Goal: Information Seeking & Learning: Learn about a topic

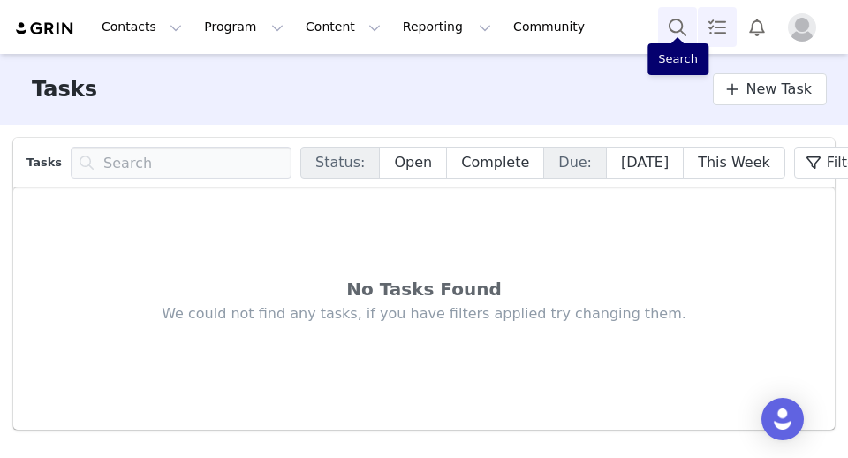
click at [666, 33] on button "Search" at bounding box center [677, 27] width 39 height 40
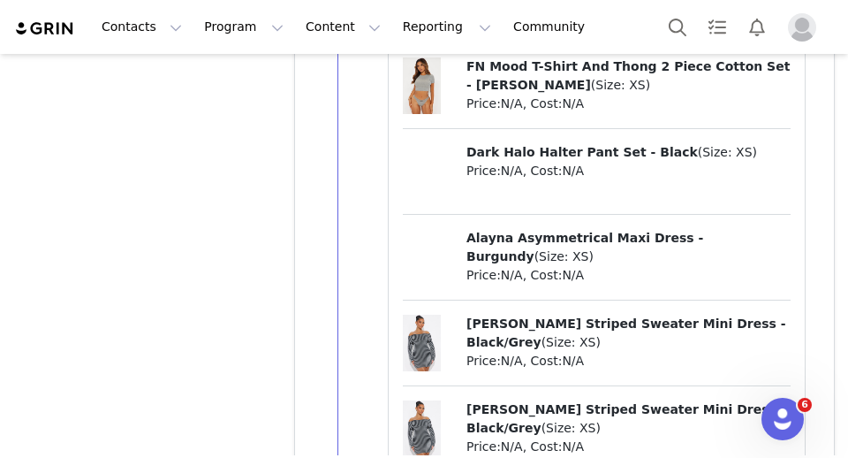
scroll to position [7215, 0]
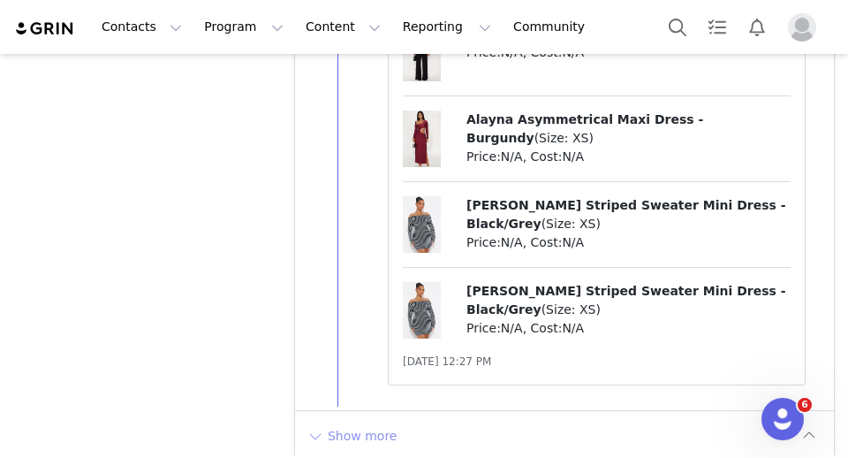
click at [332, 428] on button "Show more" at bounding box center [352, 435] width 93 height 28
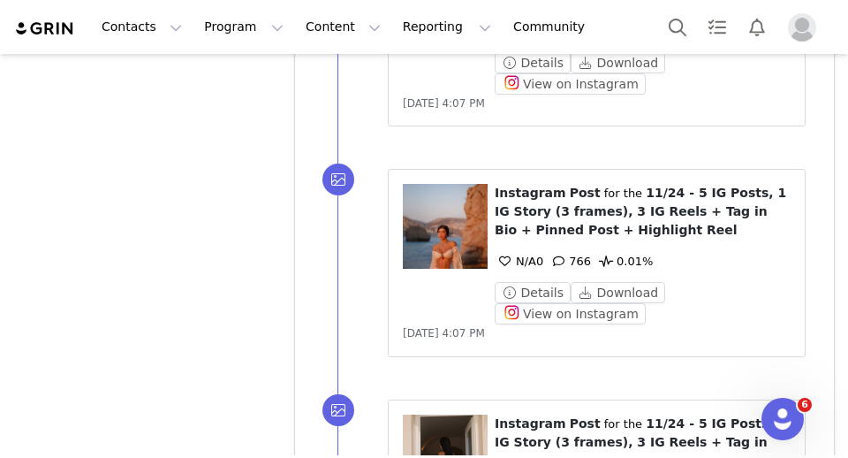
scroll to position [9580, 0]
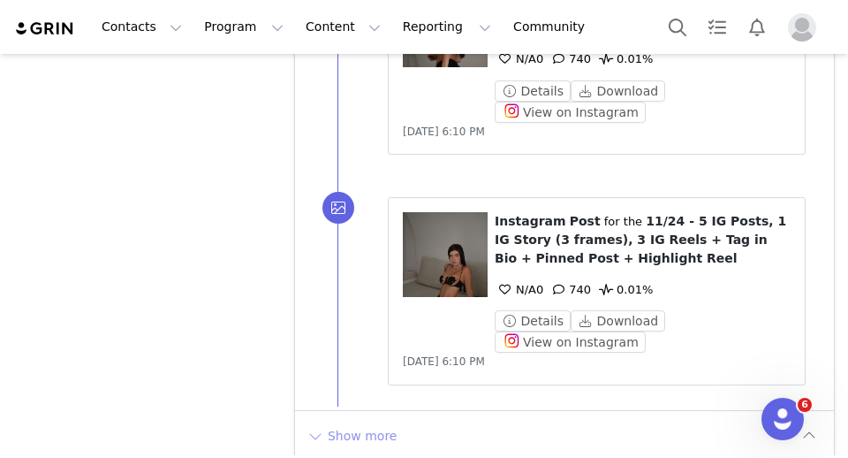
click at [370, 421] on button "Show more" at bounding box center [352, 435] width 93 height 28
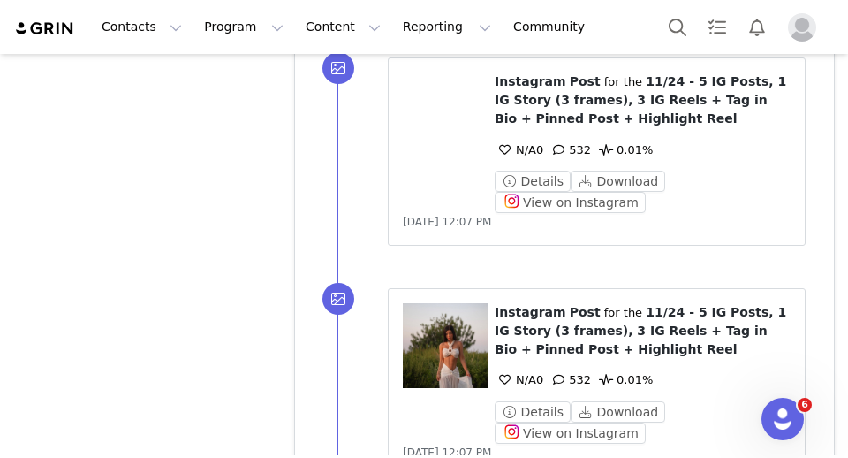
scroll to position [11881, 0]
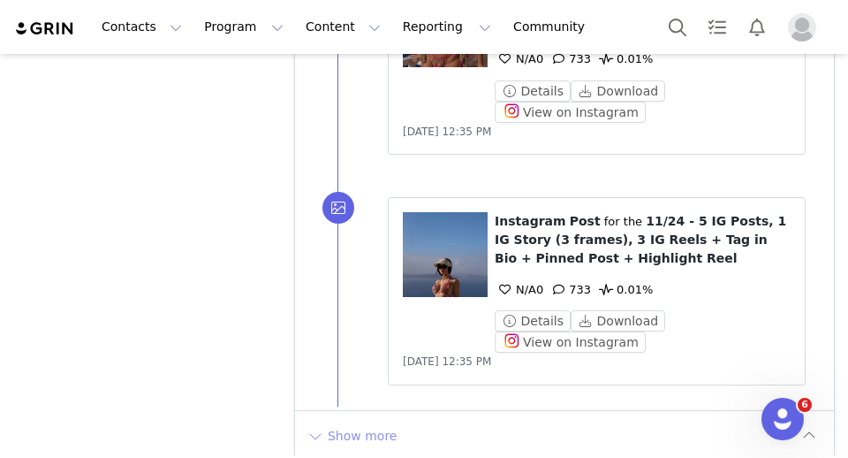
click at [351, 421] on button "Show more" at bounding box center [352, 435] width 93 height 28
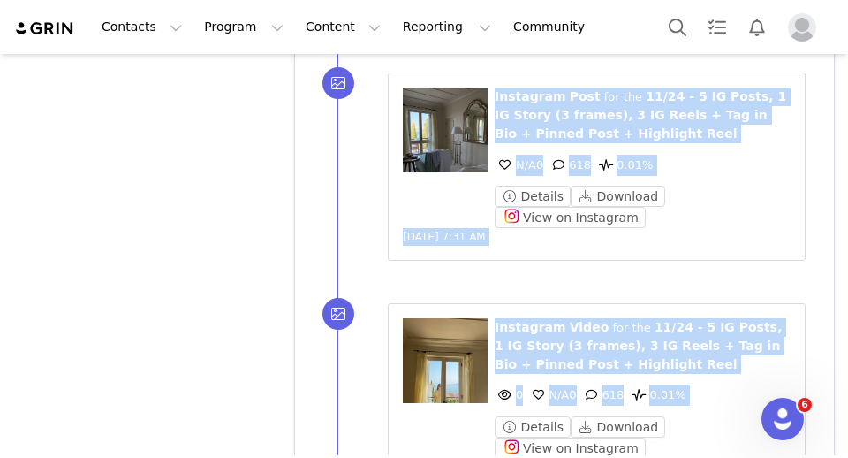
scroll to position [14168, 0]
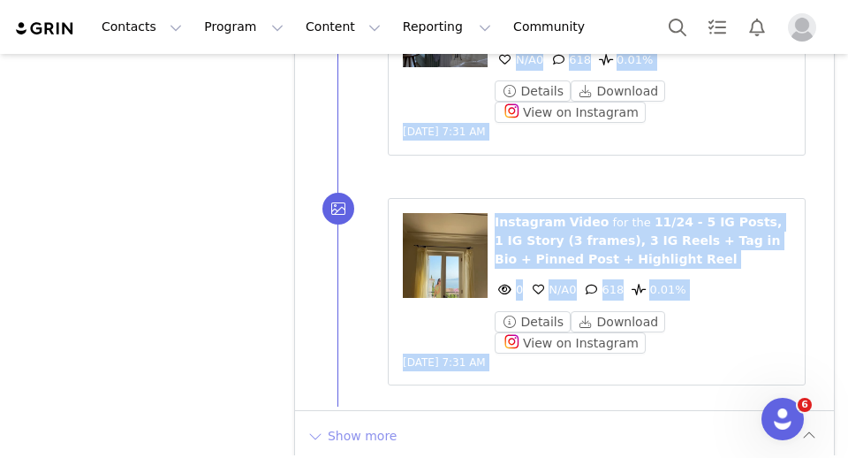
click at [381, 421] on button "Show more" at bounding box center [352, 435] width 93 height 28
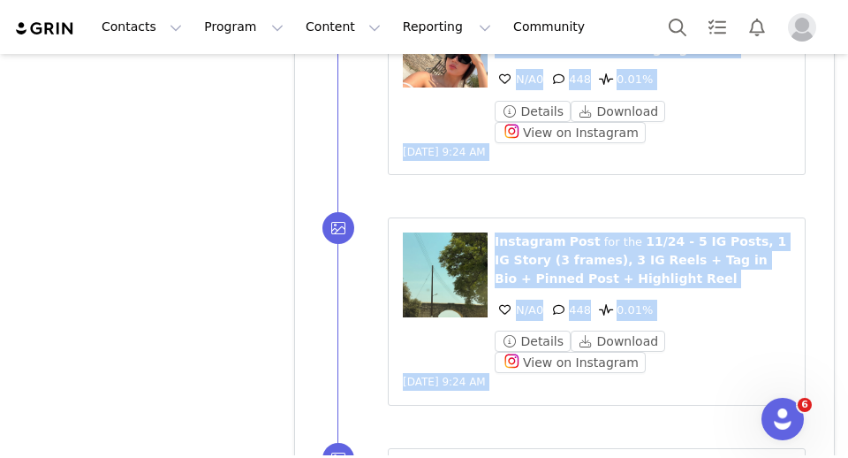
scroll to position [16469, 0]
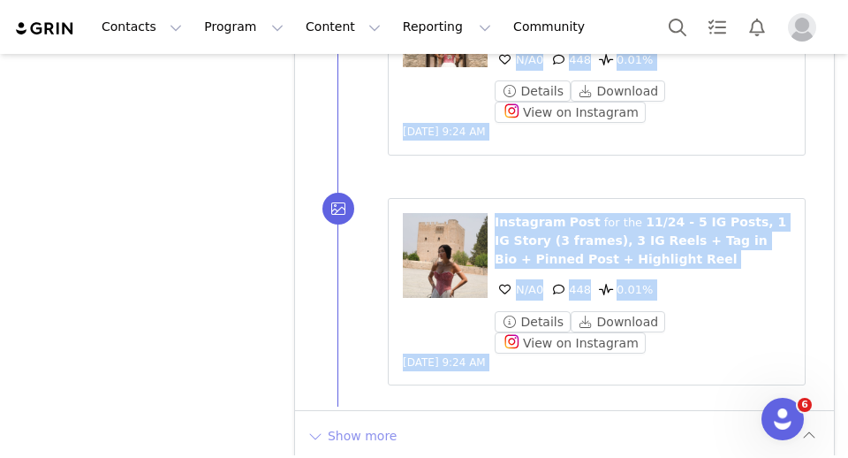
click at [381, 421] on button "Show more" at bounding box center [352, 435] width 93 height 28
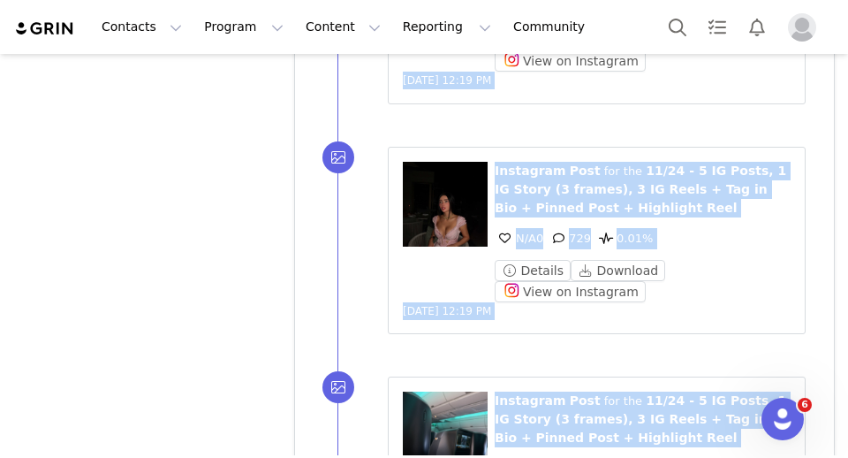
scroll to position [18770, 0]
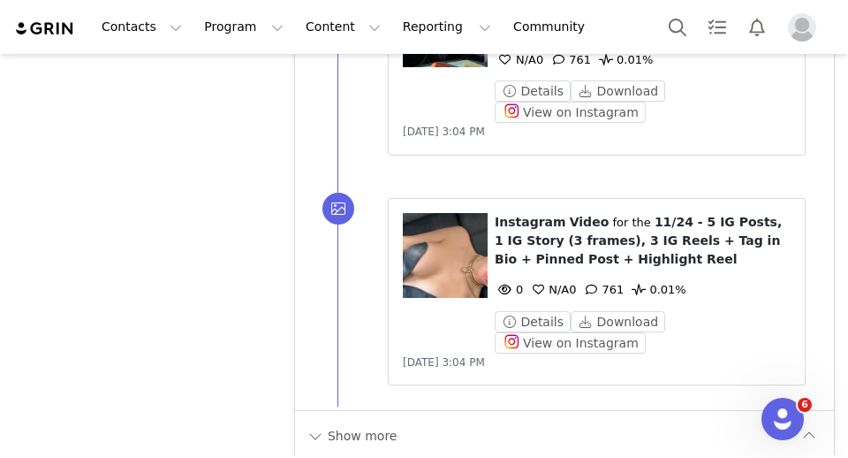
click at [382, 435] on div "Show more" at bounding box center [564, 435] width 539 height 50
click at [382, 421] on button "Show more" at bounding box center [352, 435] width 93 height 28
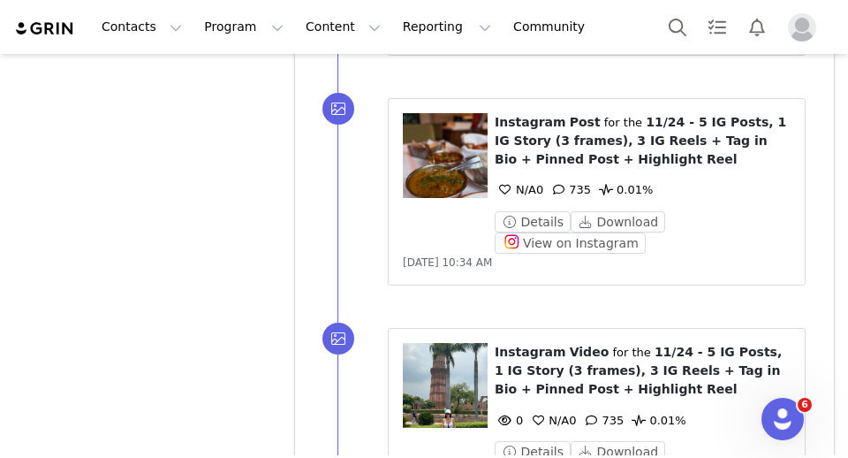
scroll to position [21072, 0]
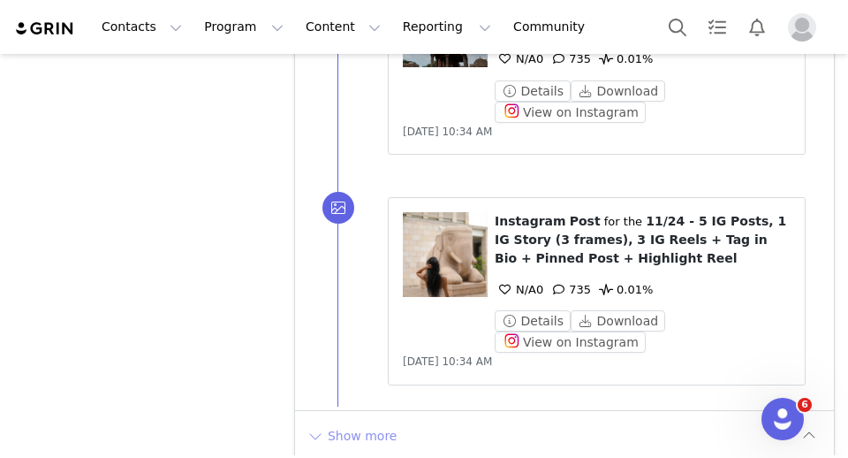
click at [382, 421] on button "Show more" at bounding box center [352, 435] width 93 height 28
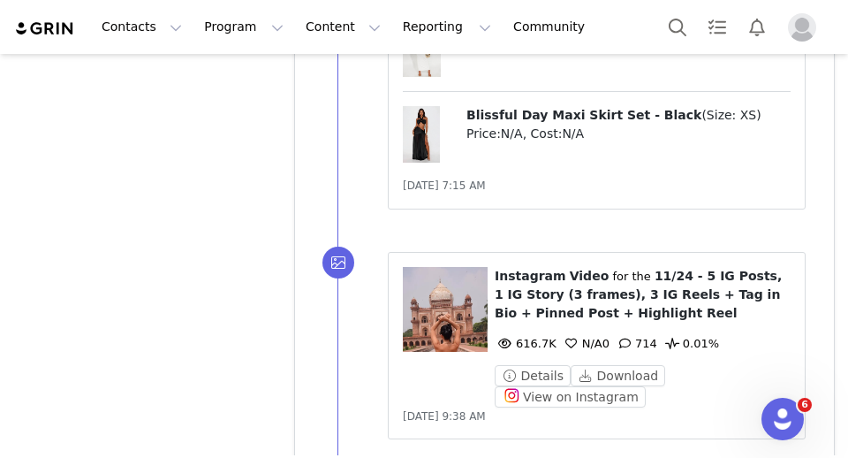
scroll to position [25913, 0]
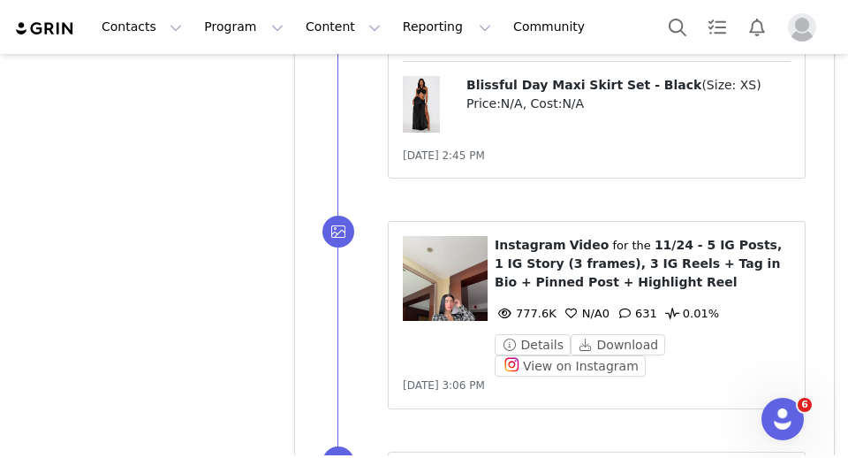
scroll to position [30595, 0]
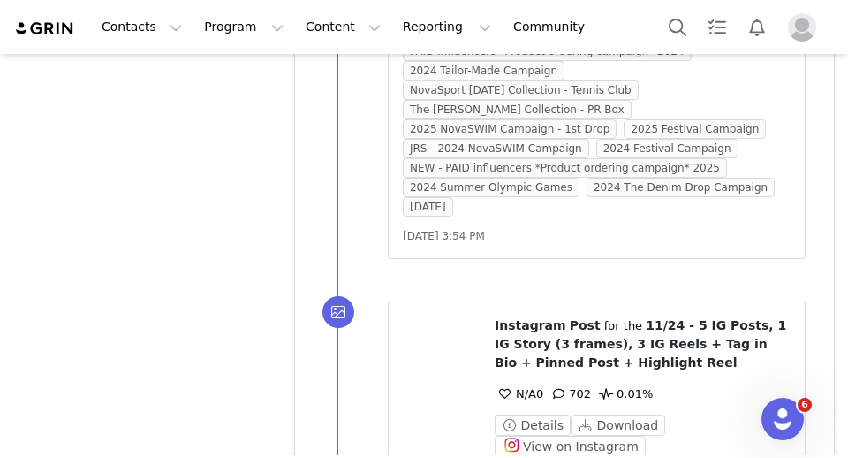
scroll to position [32999, 0]
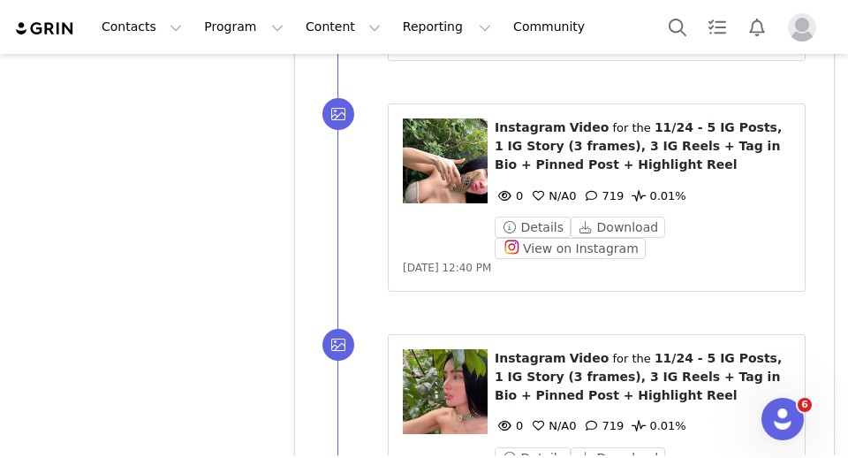
scroll to position [35300, 0]
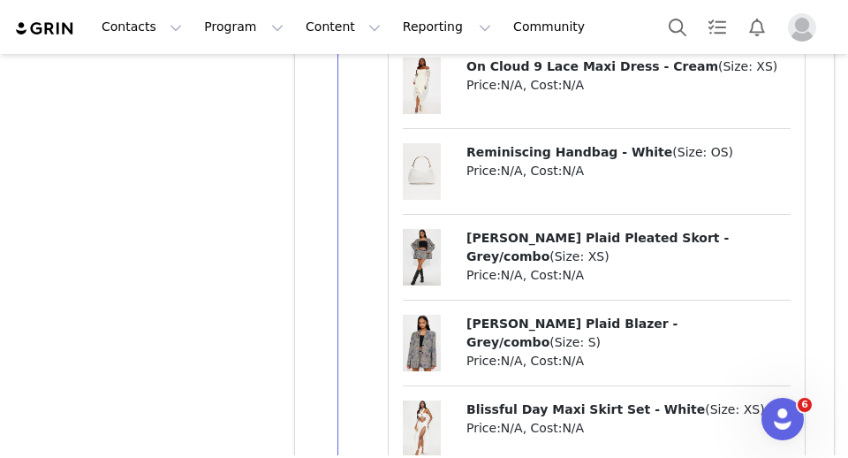
scroll to position [42461, 0]
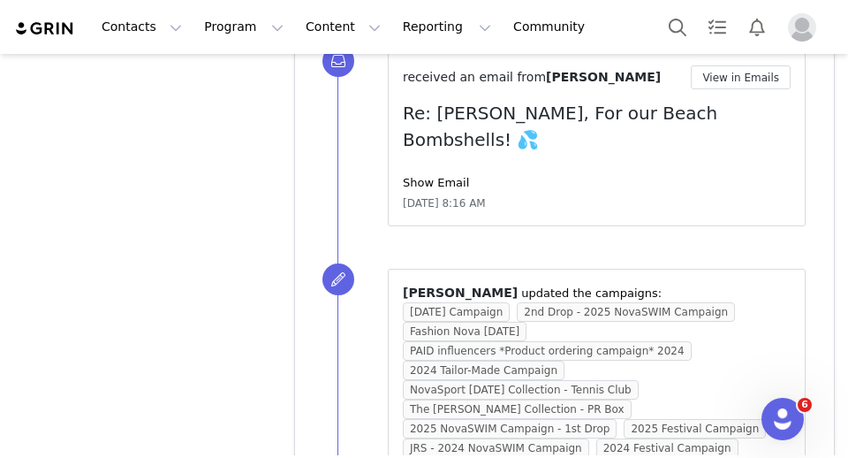
scroll to position [44944, 0]
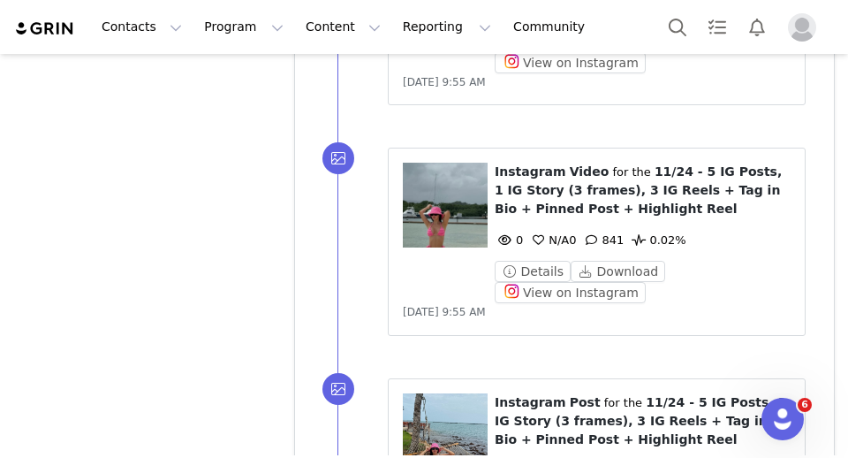
scroll to position [47245, 0]
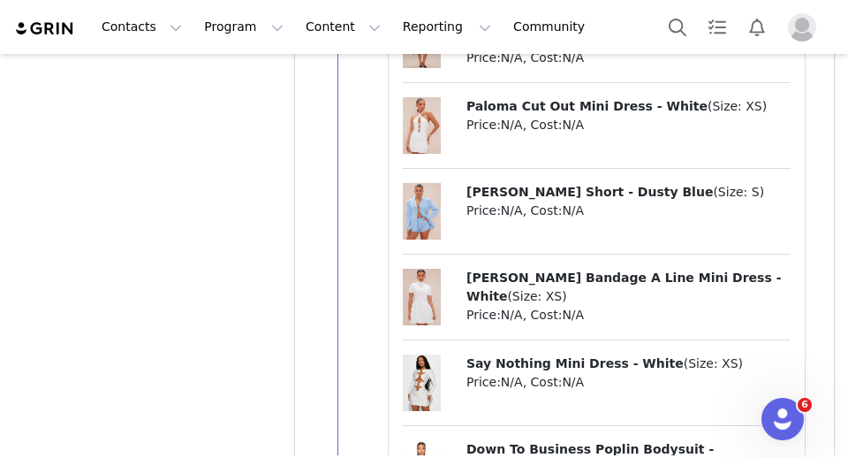
scroll to position [56575, 0]
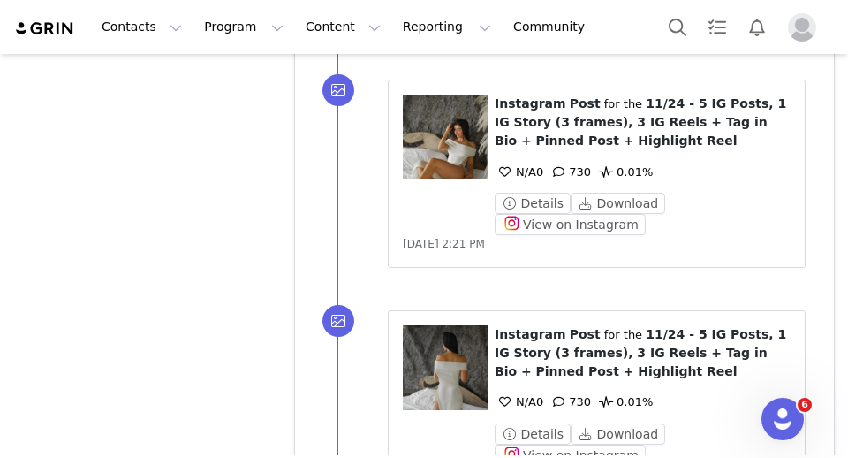
scroll to position [58862, 0]
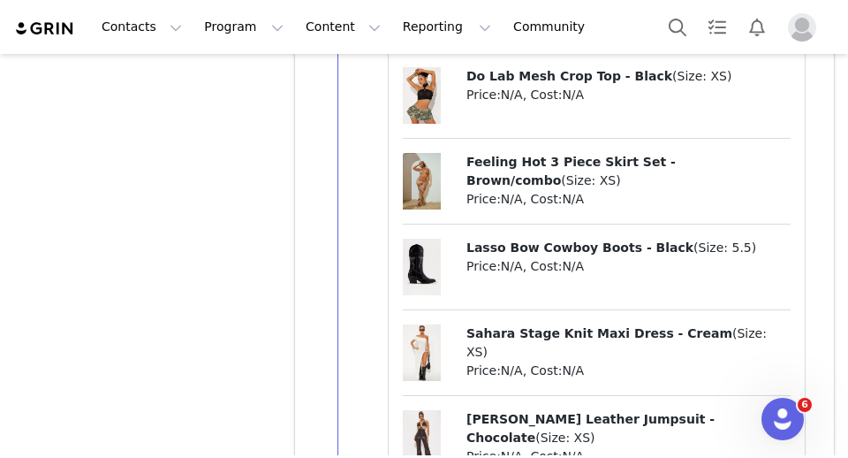
scroll to position [67223, 0]
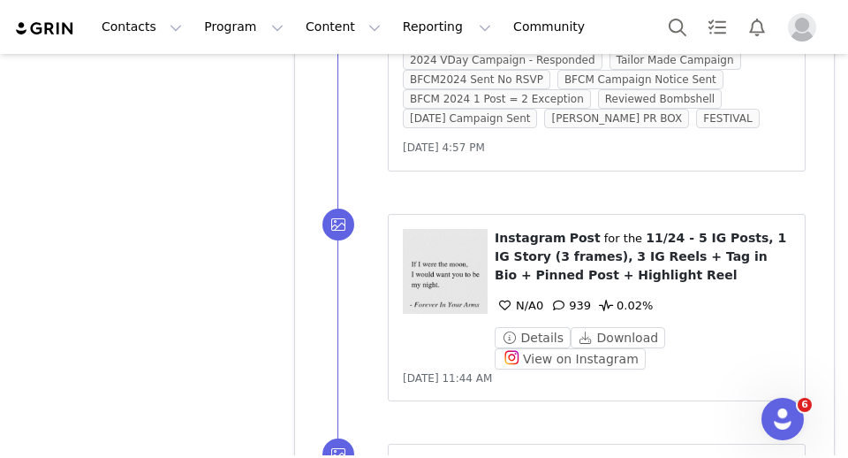
scroll to position [76982, 0]
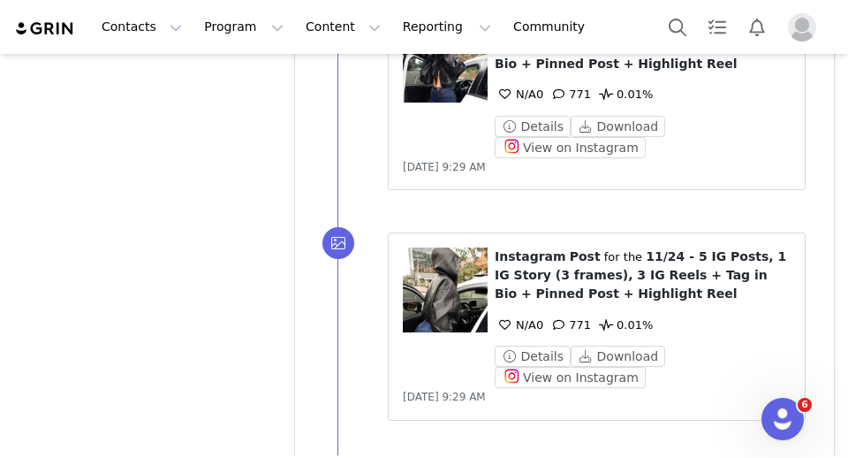
scroll to position [81838, 0]
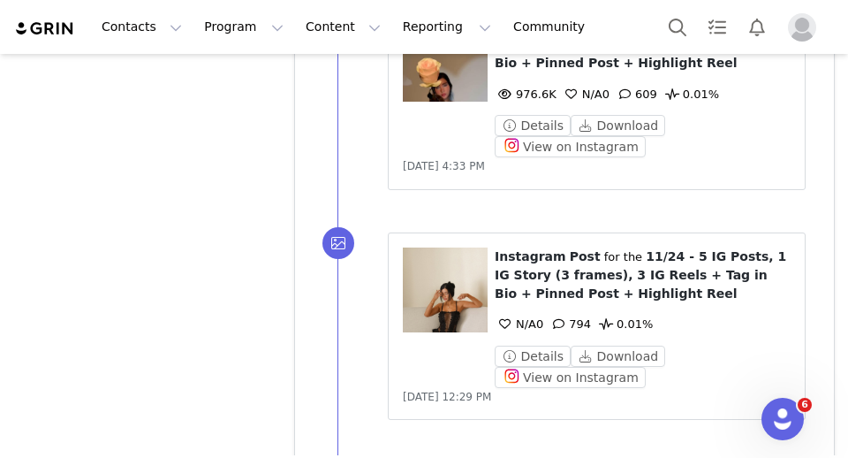
scroll to position [0, 0]
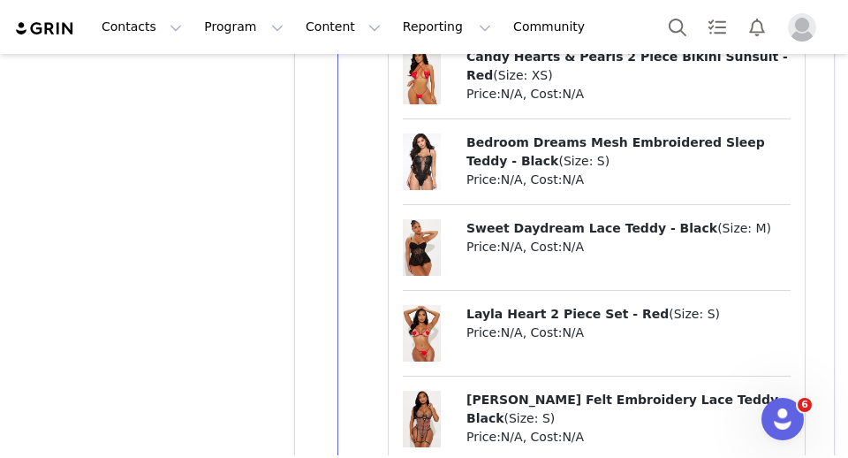
scroll to position [91964, 0]
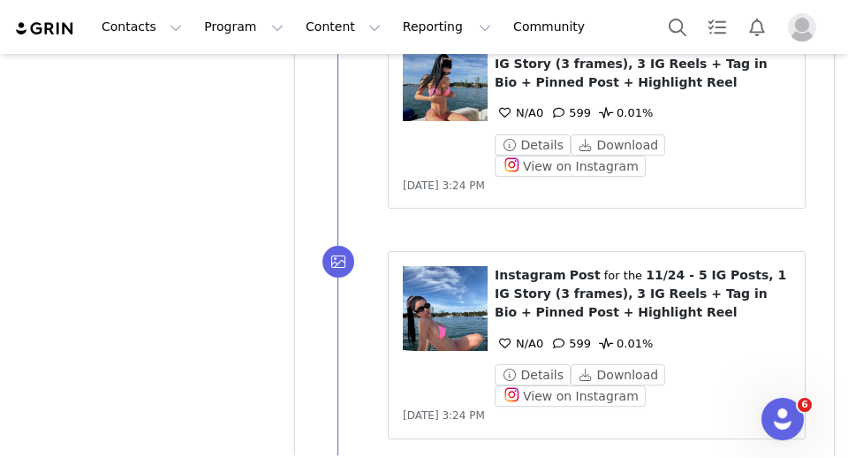
scroll to position [101140, 0]
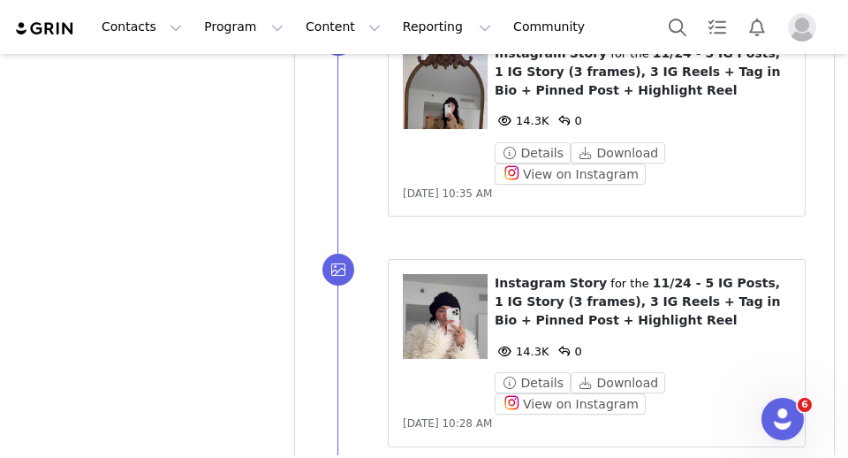
scroll to position [105736, 0]
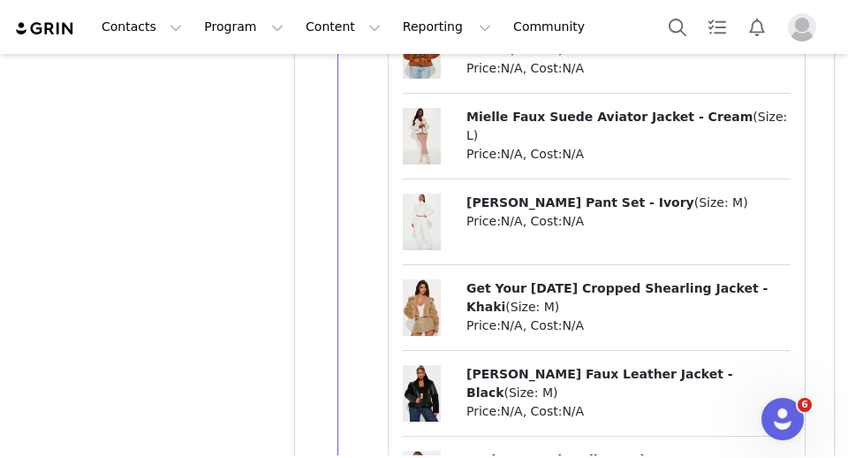
scroll to position [118333, 0]
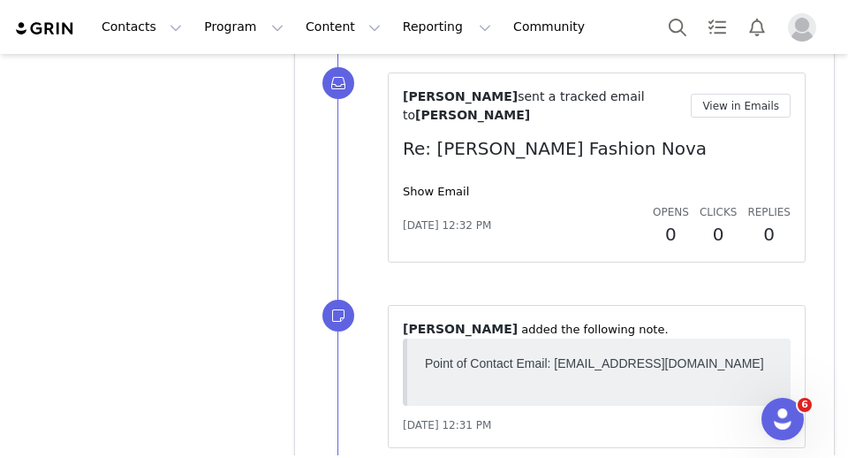
scroll to position [120211, 0]
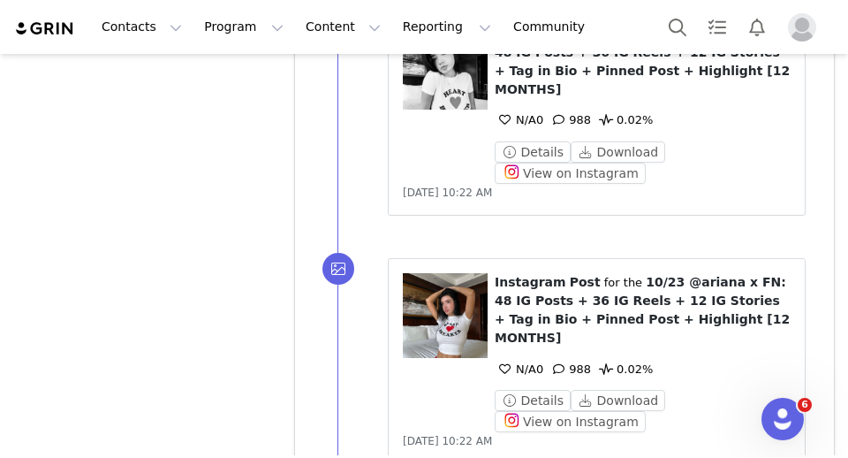
scroll to position [124240, 0]
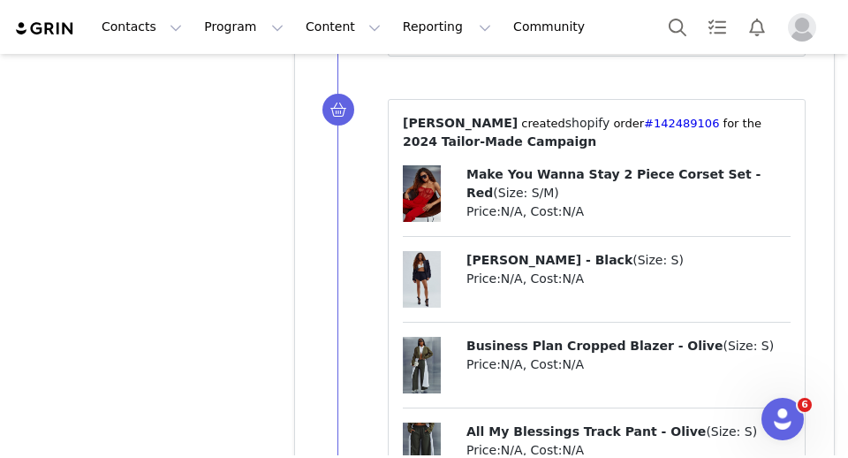
drag, startPoint x: 371, startPoint y: 417, endPoint x: 371, endPoint y: 403, distance: 14.1
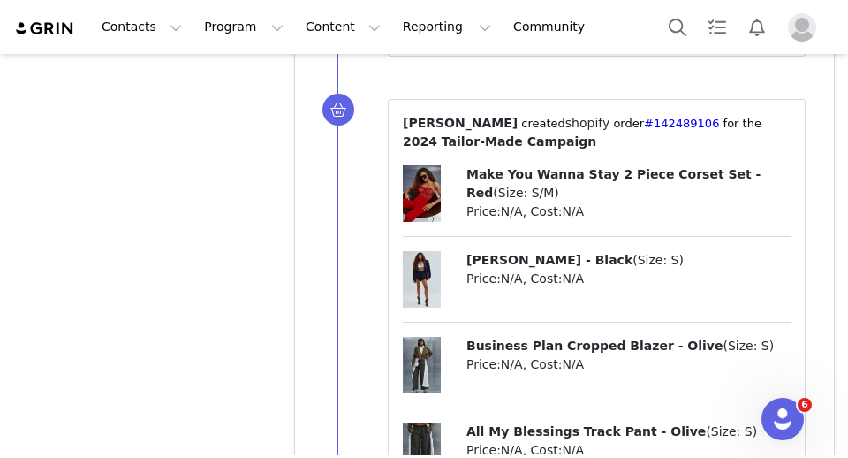
drag, startPoint x: 392, startPoint y: 401, endPoint x: 388, endPoint y: 413, distance: 12.3
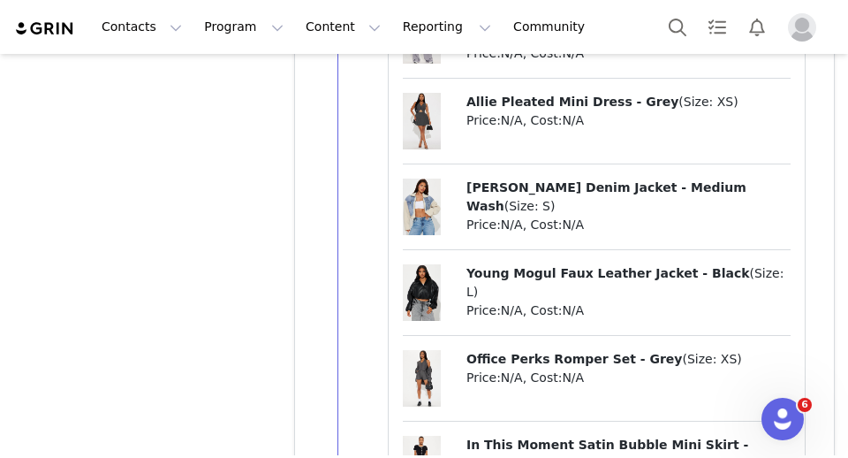
scroll to position [225740, 0]
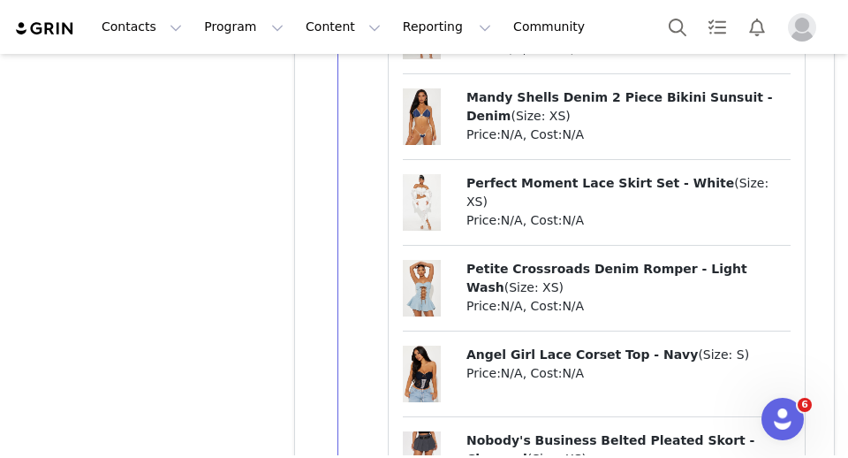
drag, startPoint x: 362, startPoint y: 415, endPoint x: 269, endPoint y: 269, distance: 173.5
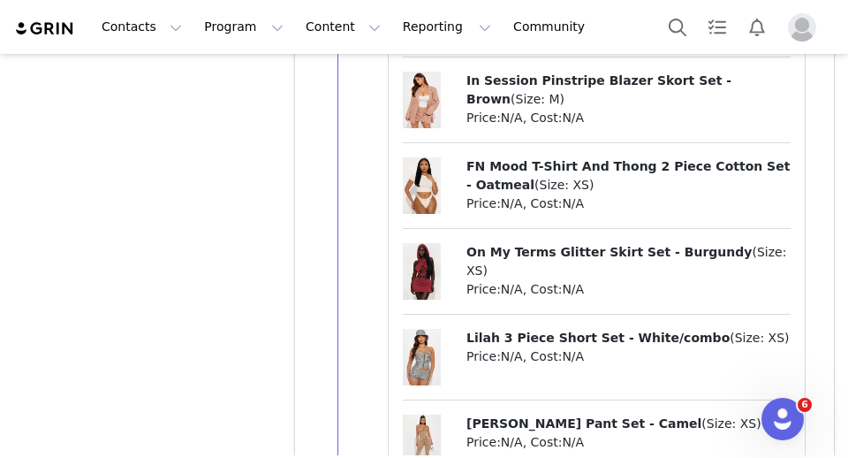
scroll to position [2743, 0]
